Goal: Consume media (video, audio): Consume media (video, audio)

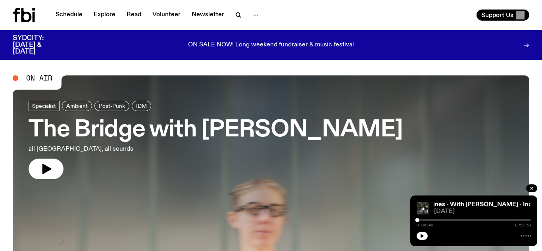
click at [423, 238] on icon "button" at bounding box center [422, 236] width 5 height 5
click at [107, 15] on link "Explore" at bounding box center [104, 15] width 31 height 11
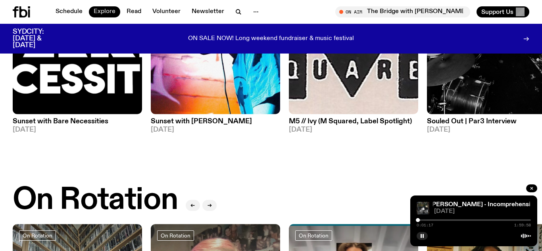
scroll to position [143, 0]
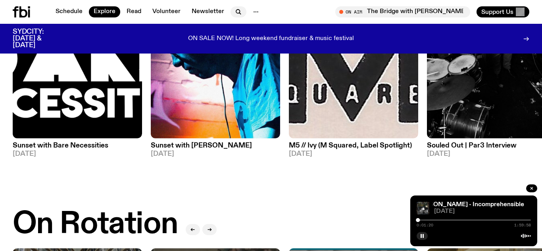
click at [236, 11] on icon "button" at bounding box center [239, 12] width 10 height 10
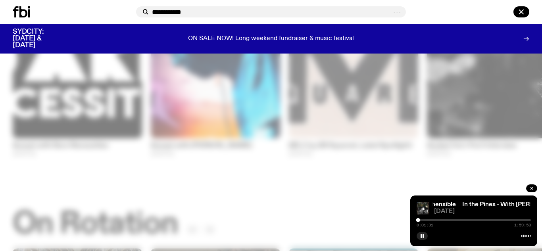
type input "**********"
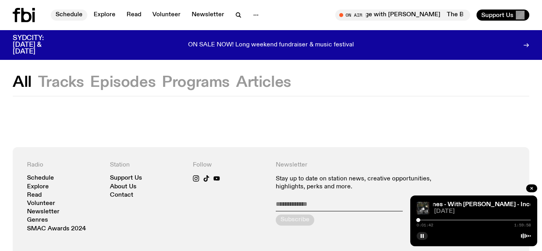
click at [74, 12] on link "Schedule" at bounding box center [69, 15] width 37 height 11
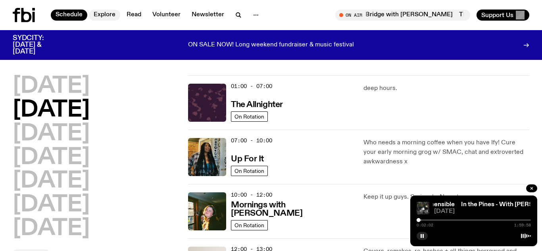
click at [104, 13] on link "Explore" at bounding box center [104, 15] width 31 height 11
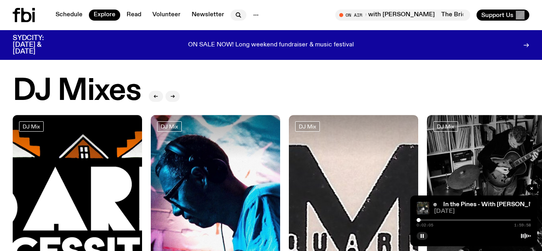
click at [234, 16] on icon "button" at bounding box center [239, 15] width 10 height 10
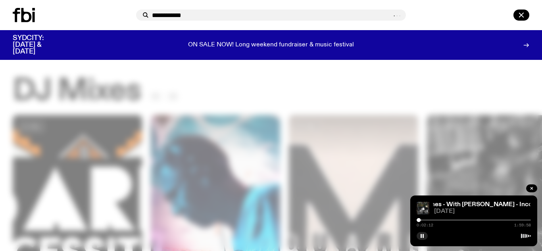
type input "**********"
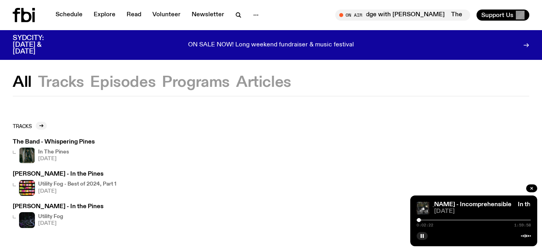
click at [28, 225] on img at bounding box center [27, 220] width 16 height 16
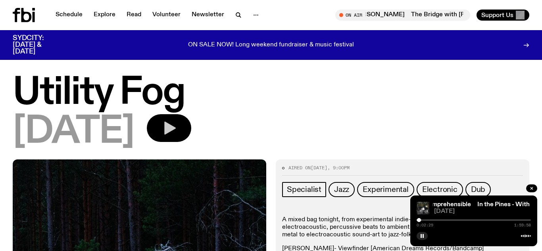
click at [176, 127] on icon "button" at bounding box center [170, 128] width 12 height 13
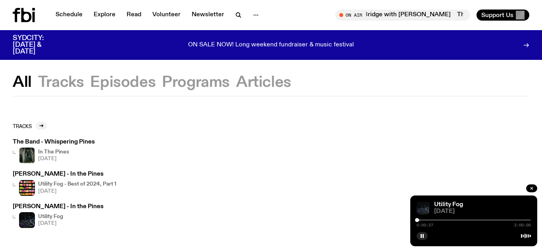
click at [85, 177] on div "[PERSON_NAME] - In the Pines Utility Fog - Best of 2024, Part 1 [DATE]" at bounding box center [65, 183] width 104 height 24
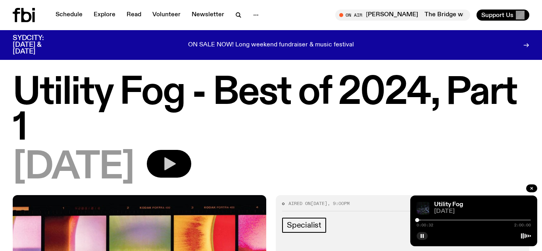
click at [176, 163] on icon "button" at bounding box center [170, 164] width 12 height 13
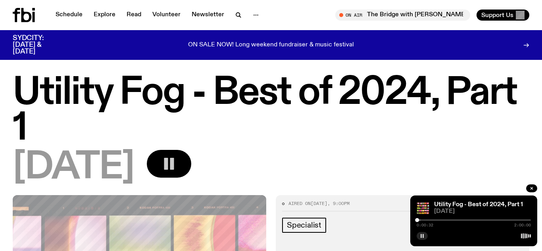
click at [425, 236] on button "button" at bounding box center [422, 236] width 11 height 8
